Goal: Task Accomplishment & Management: Use online tool/utility

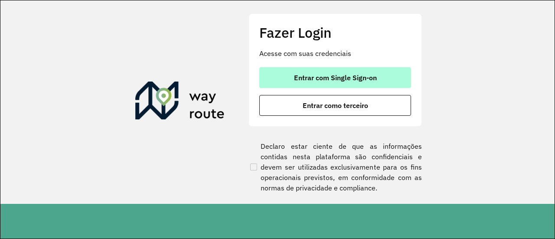
click at [293, 77] on button "Entrar com Single Sign-on" at bounding box center [335, 77] width 152 height 21
click at [306, 75] on span "Entrar com Single Sign-on" at bounding box center [335, 77] width 83 height 7
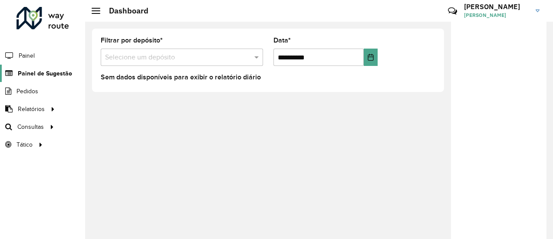
click at [36, 71] on span "Painel de Sugestão" at bounding box center [45, 73] width 54 height 9
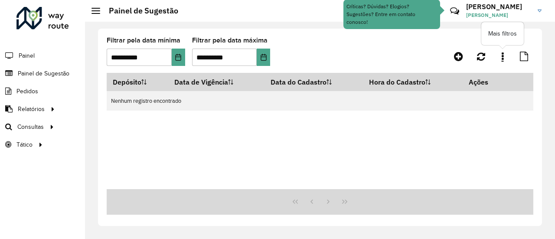
click at [499, 56] on link at bounding box center [502, 57] width 17 height 16
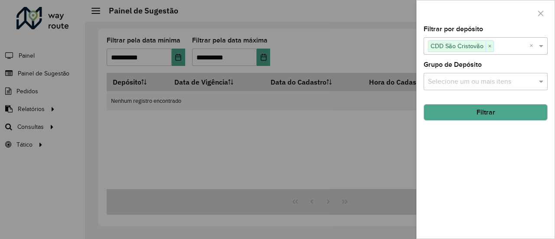
click at [470, 109] on button "Filtrar" at bounding box center [486, 112] width 124 height 16
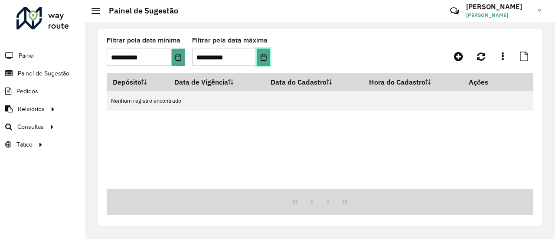
click at [265, 56] on icon "Choose Date" at bounding box center [263, 57] width 7 height 7
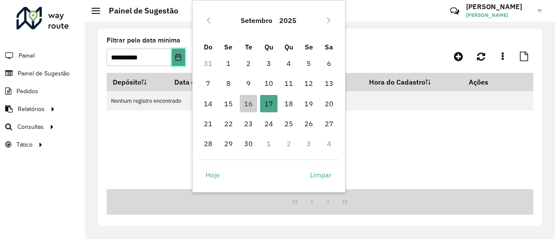
click at [176, 57] on icon "Choose Date" at bounding box center [179, 57] width 6 height 7
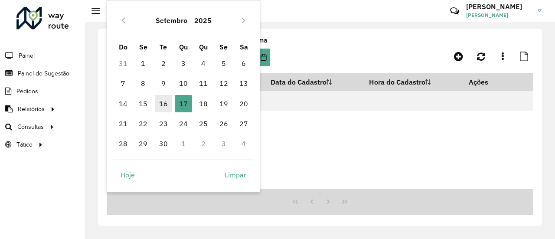
click at [164, 99] on span "16" at bounding box center [163, 103] width 17 height 17
type input "**********"
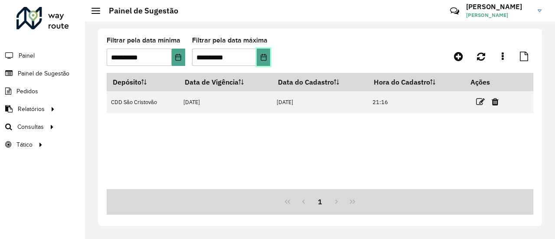
click at [268, 55] on button "Choose Date" at bounding box center [263, 57] width 13 height 17
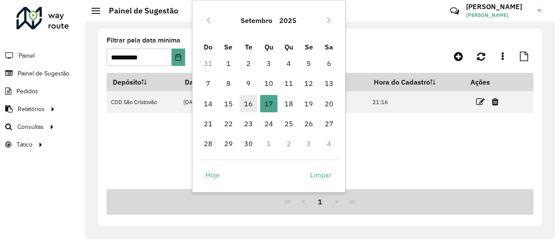
click at [250, 100] on span "16" at bounding box center [248, 103] width 17 height 17
type input "**********"
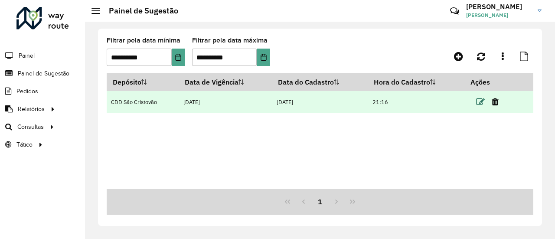
click at [483, 103] on icon at bounding box center [480, 102] width 9 height 9
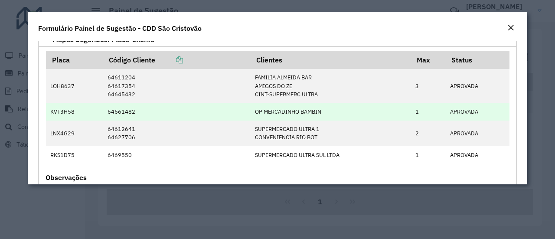
scroll to position [48, 0]
